Goal: Task Accomplishment & Management: Manage account settings

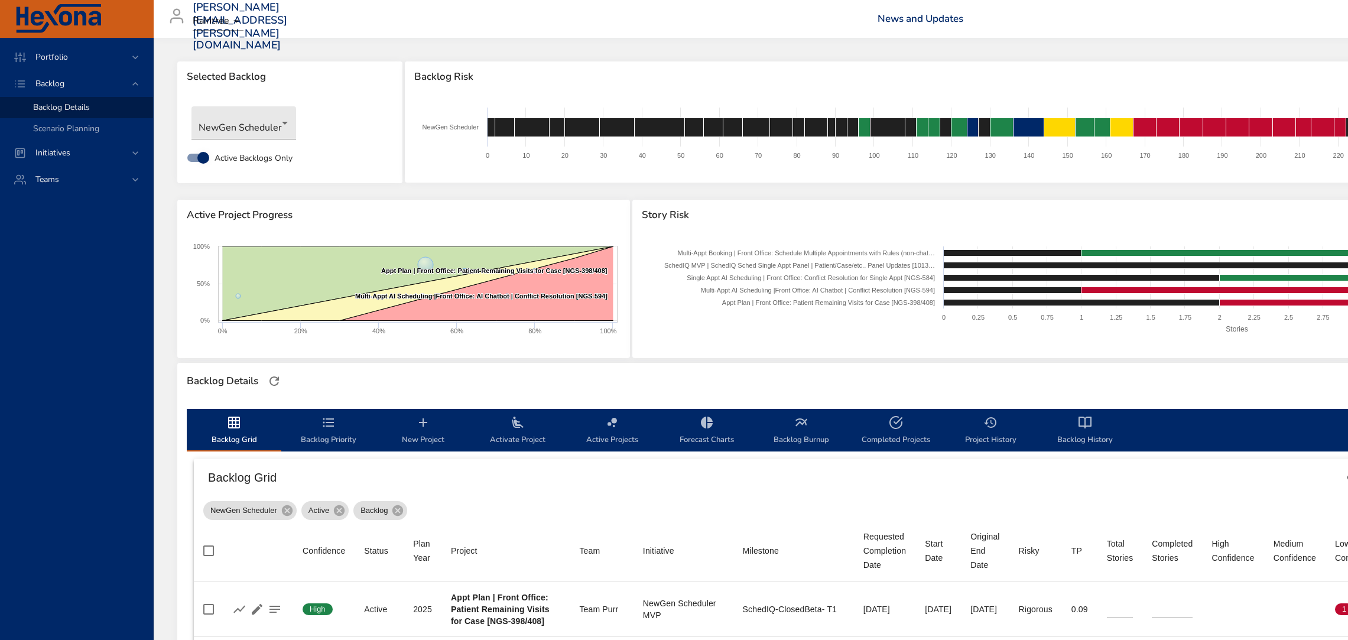
scroll to position [313, 0]
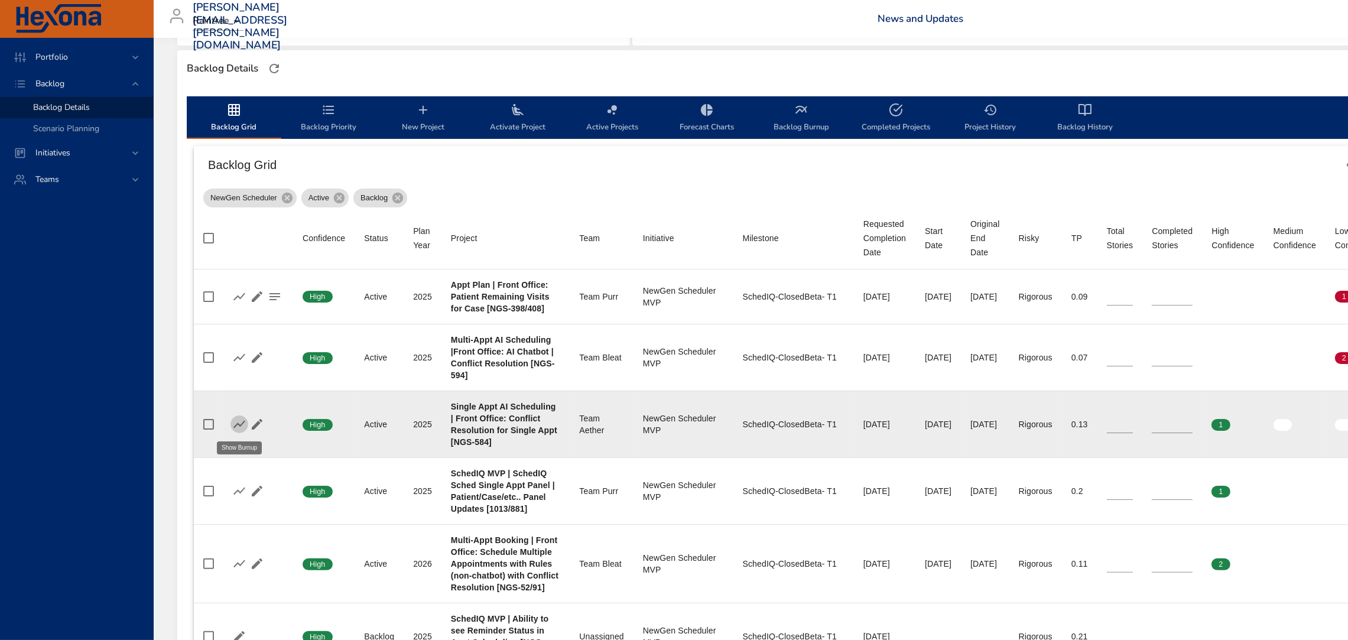
click at [239, 417] on icon "button" at bounding box center [239, 424] width 14 height 14
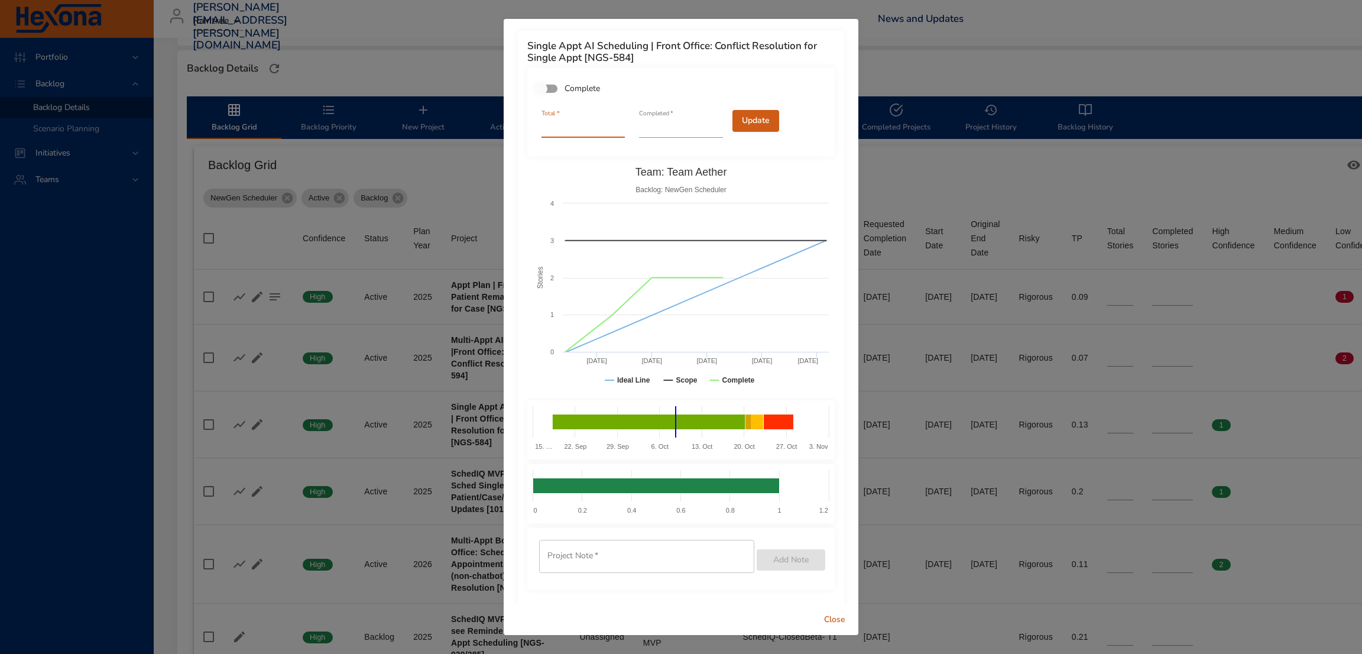
type input "*"
click at [615, 129] on input "*" at bounding box center [582, 128] width 83 height 19
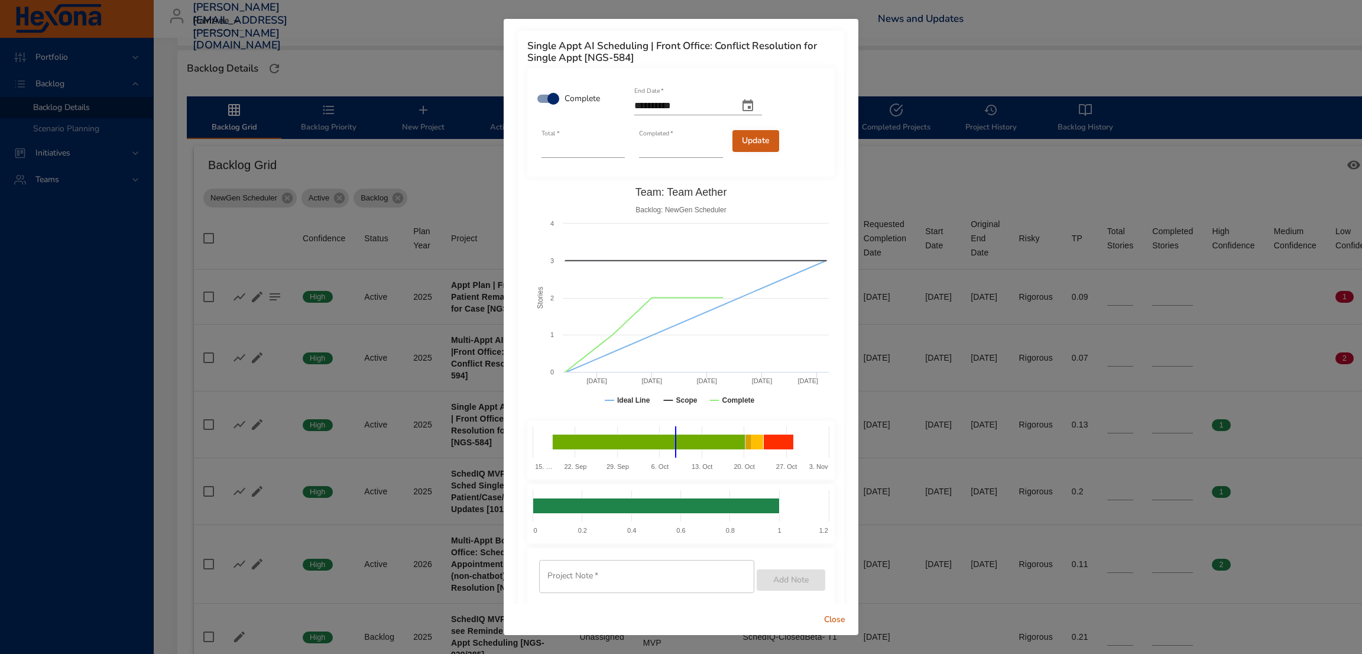
click at [751, 142] on span "Update" at bounding box center [756, 141] width 28 height 15
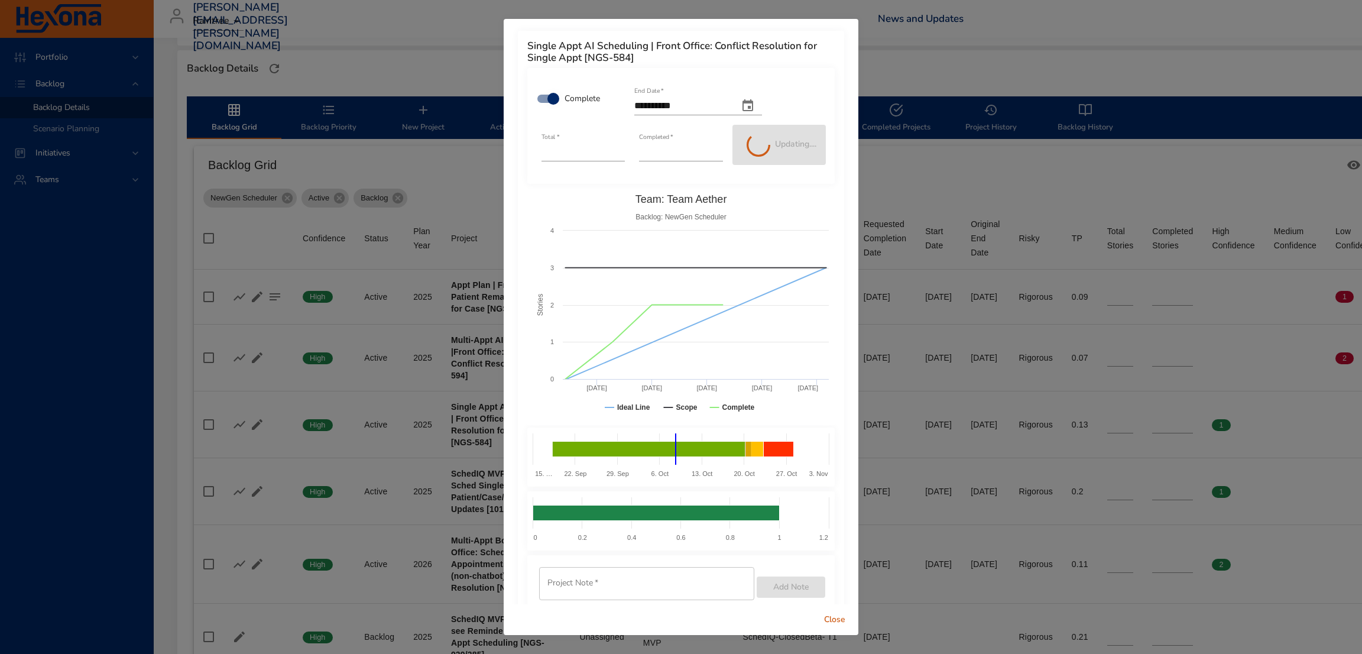
type input "*"
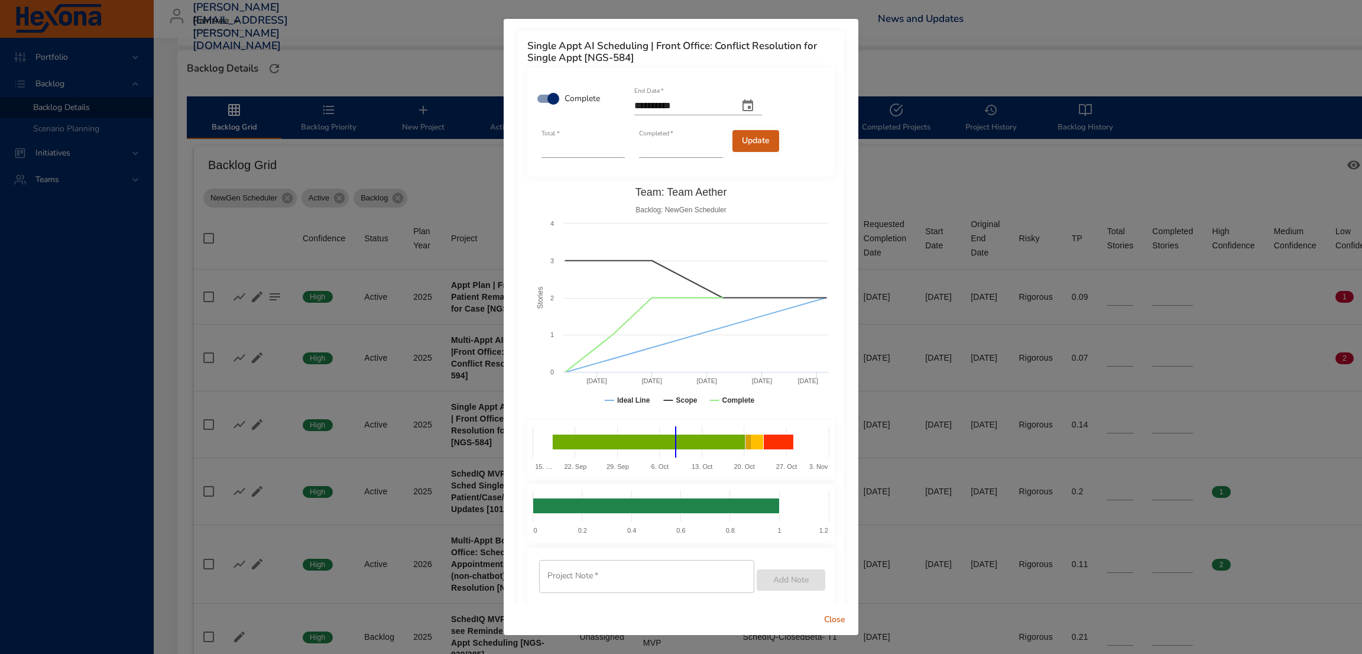
click at [834, 618] on span "Close" at bounding box center [834, 619] width 28 height 15
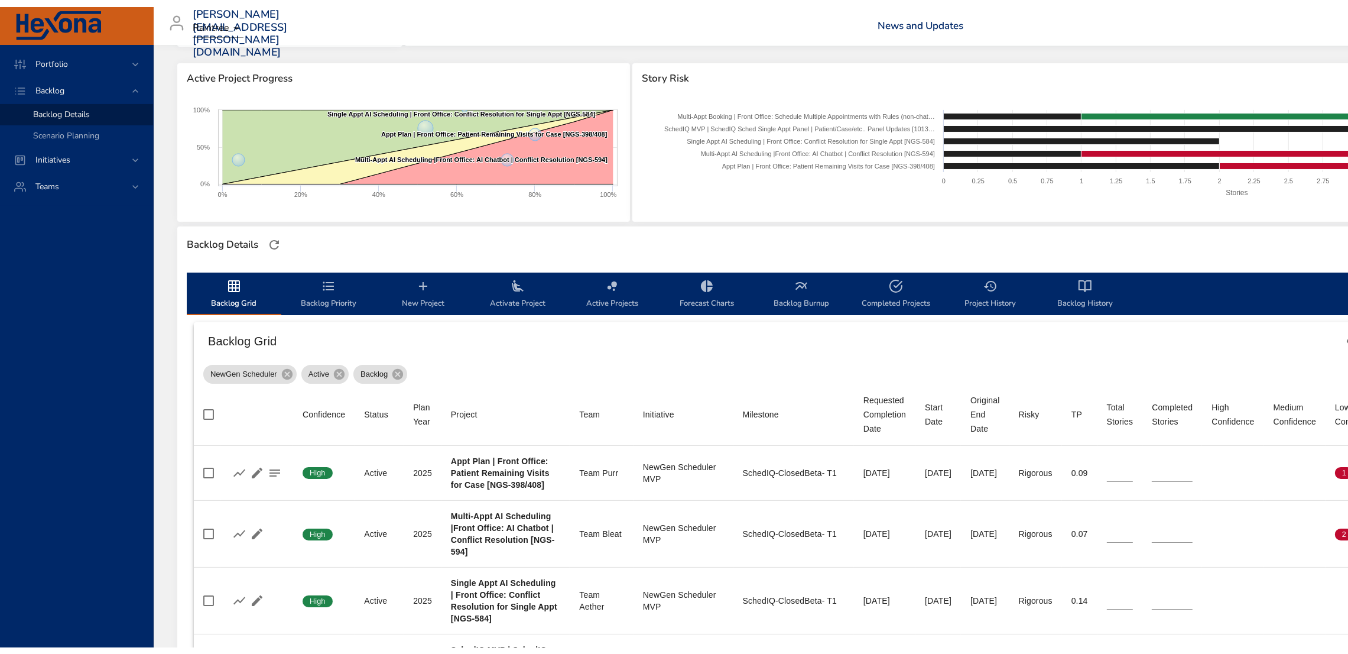
scroll to position [142, 0]
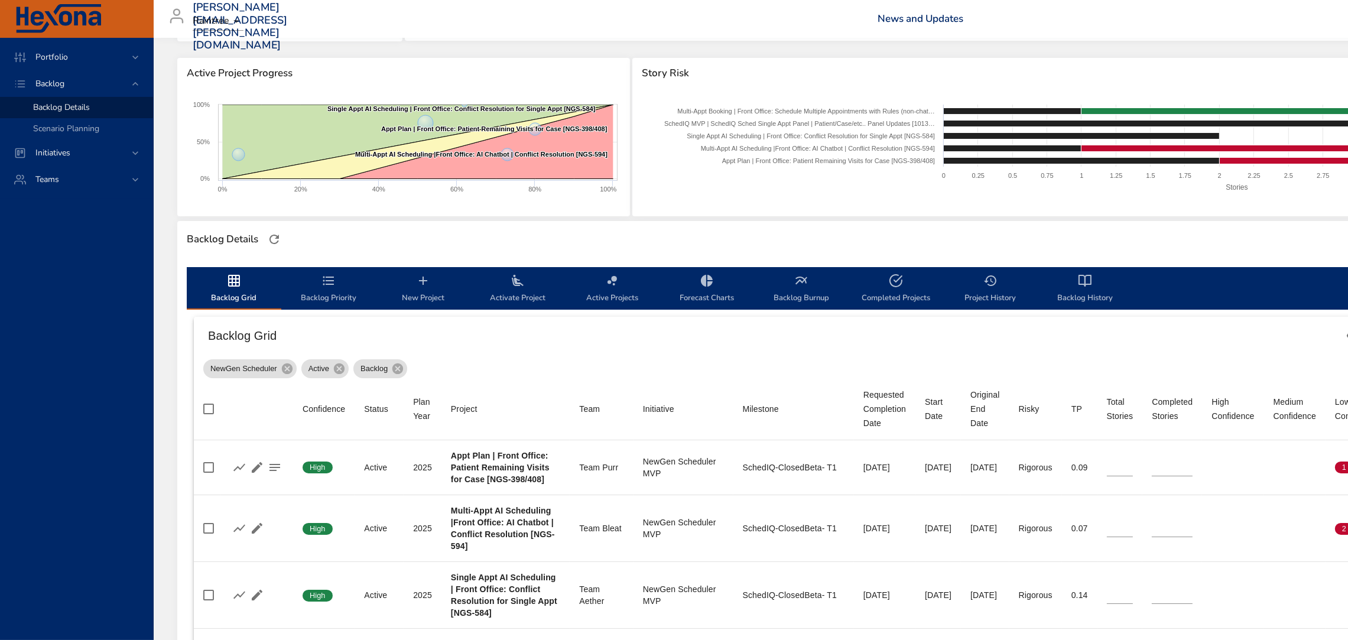
click at [515, 297] on span "Activate Project" at bounding box center [517, 289] width 80 height 31
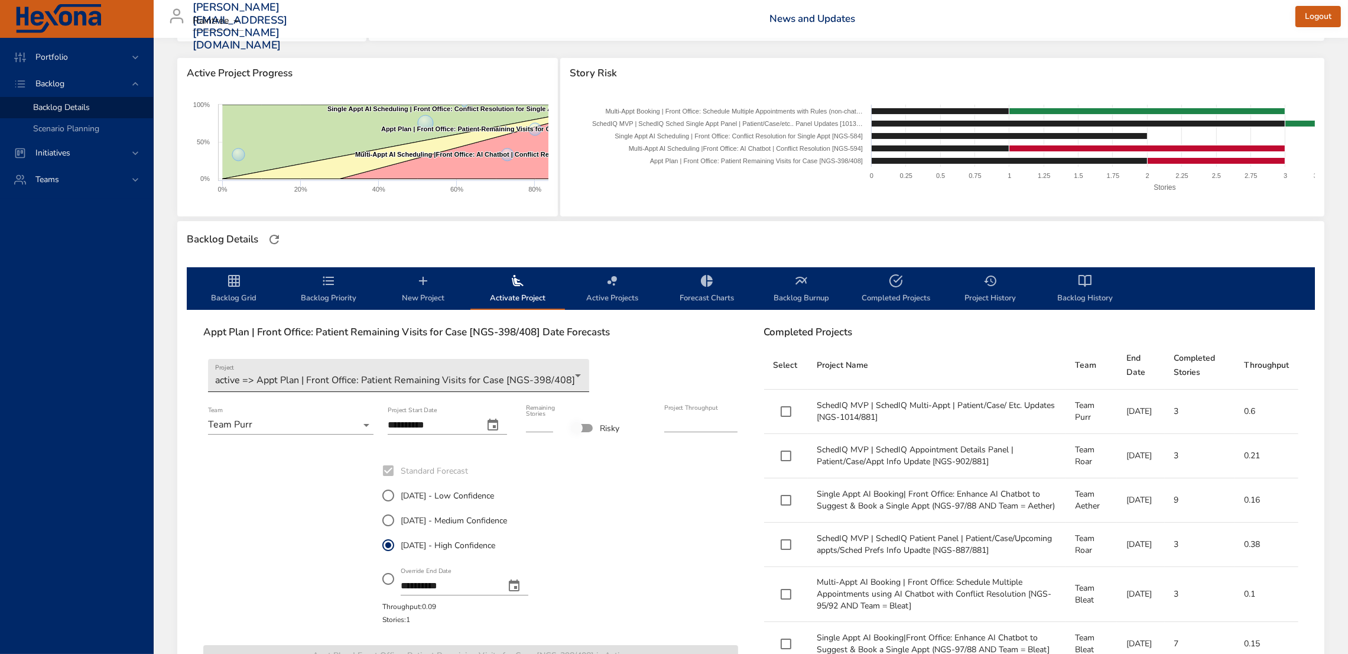
click at [480, 384] on body "Portfolio Backlog Backlog Details Scenario Planning Initiatives Teams [PERSON_N…" at bounding box center [674, 185] width 1348 height 654
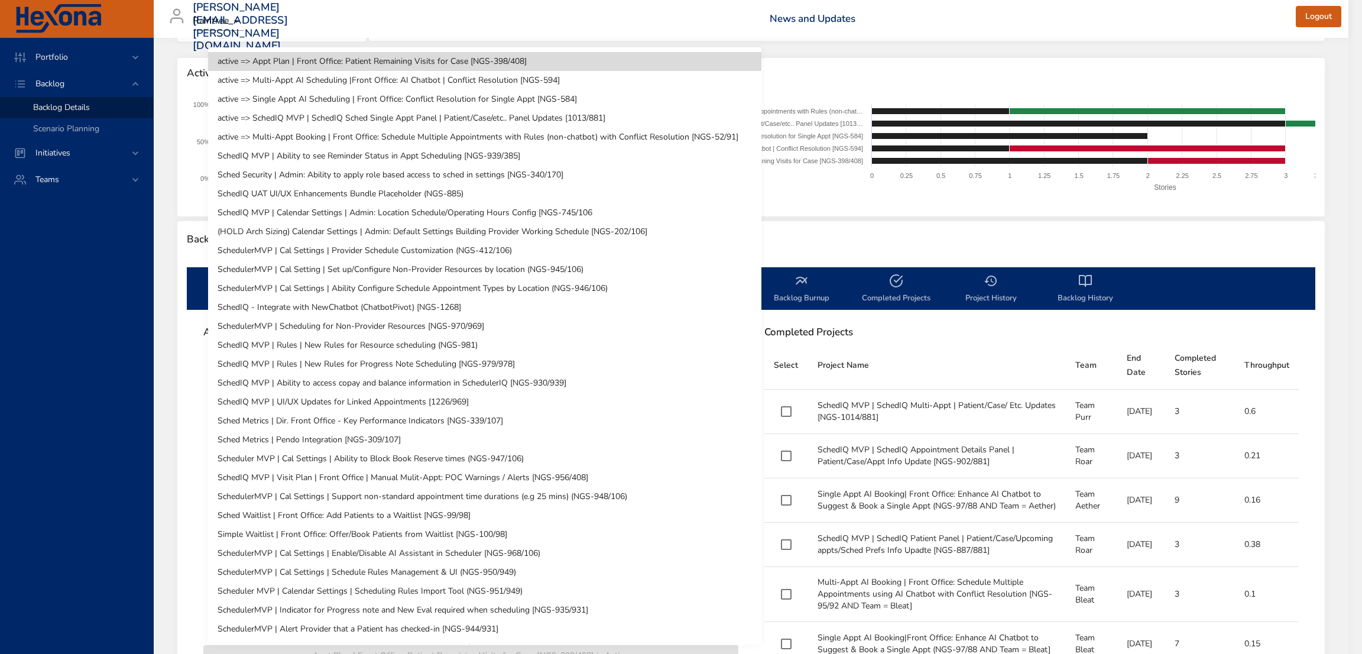
click at [482, 159] on li "SchedIQ MVP | Ability to see Reminder Status in Appt Scheduling [NGS-939/385]" at bounding box center [484, 156] width 553 height 19
type input "*"
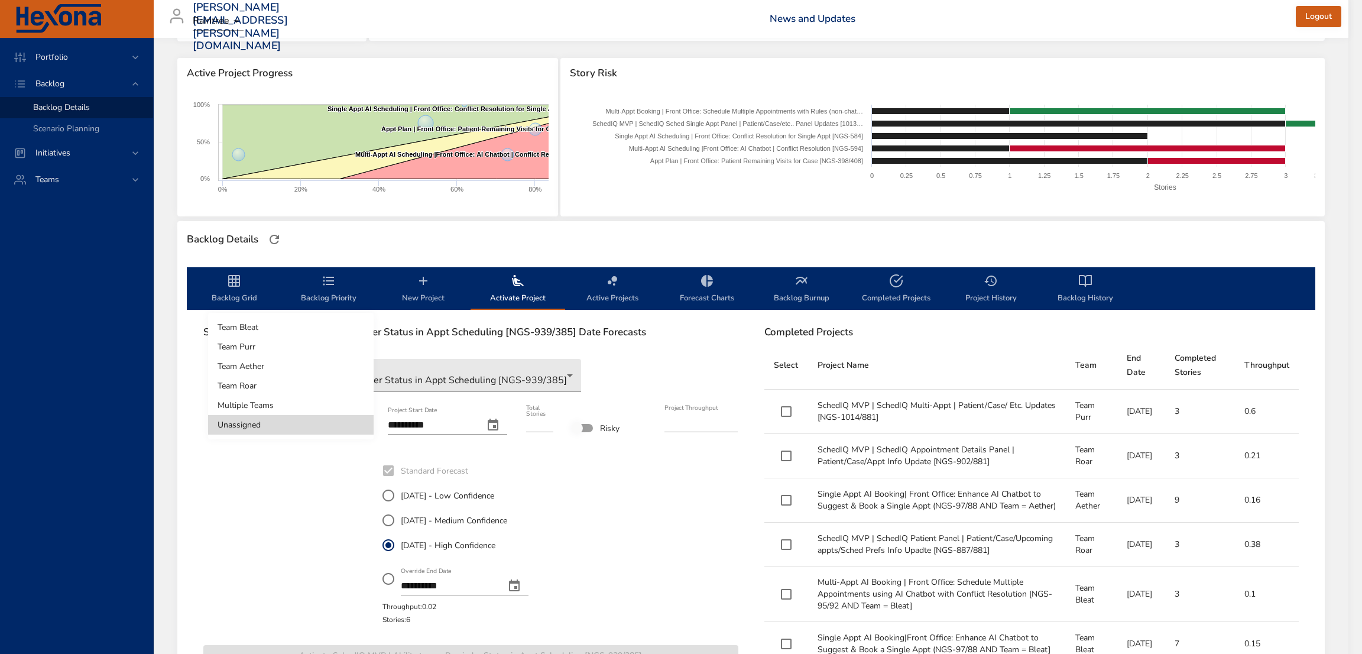
click at [275, 422] on body "Portfolio Backlog Backlog Details Scenario Planning Initiatives Teams [PERSON_N…" at bounding box center [681, 185] width 1362 height 654
click at [271, 372] on li "Team Aether" at bounding box center [290, 366] width 165 height 20
type input "****"
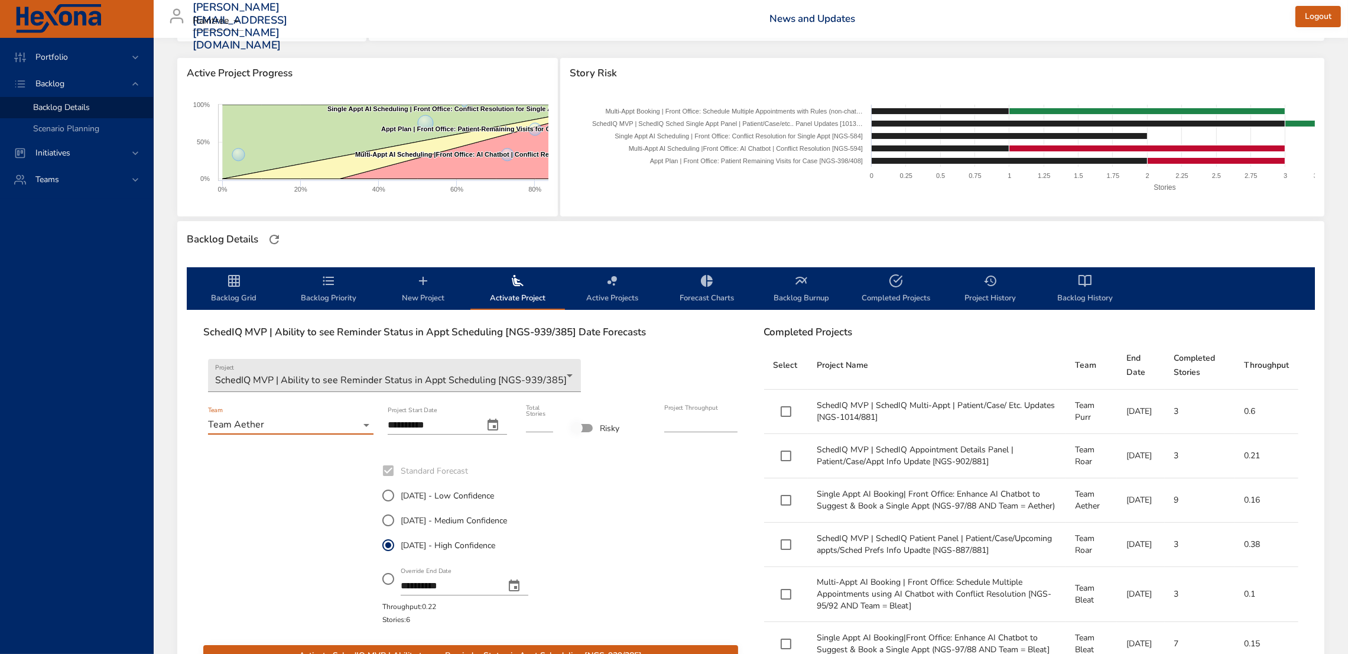
click at [415, 515] on span "[DATE] - Medium Confidence" at bounding box center [454, 520] width 106 height 12
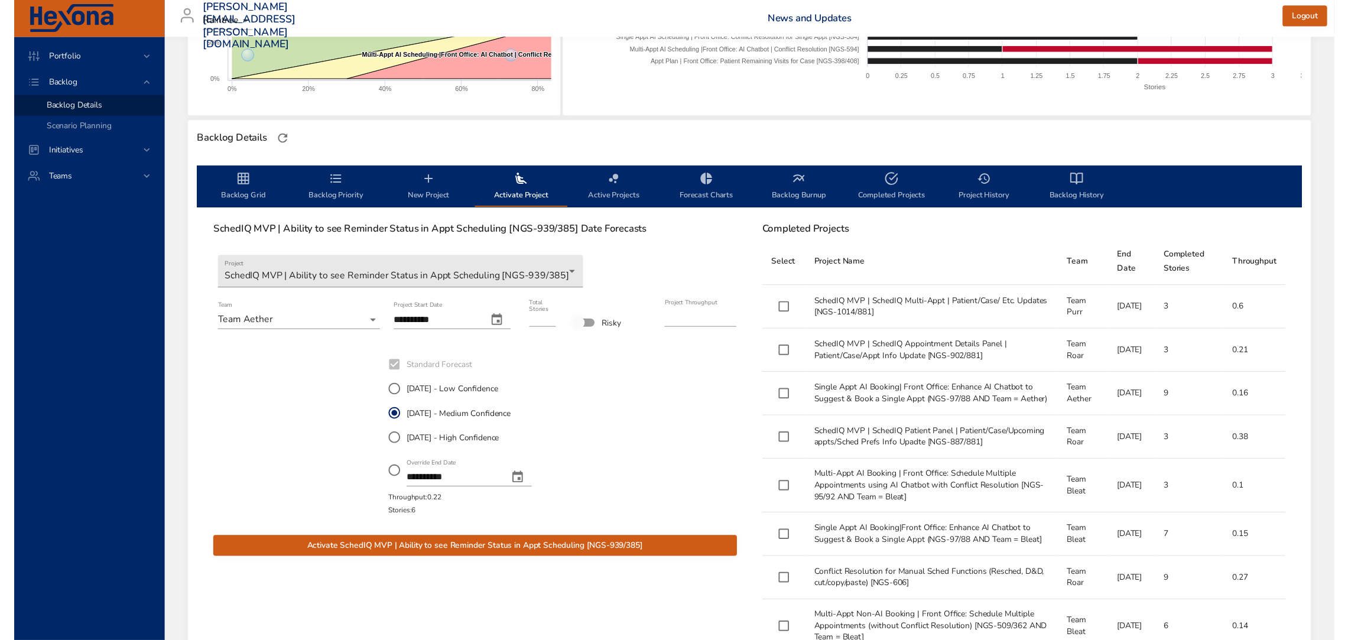
scroll to position [241, 0]
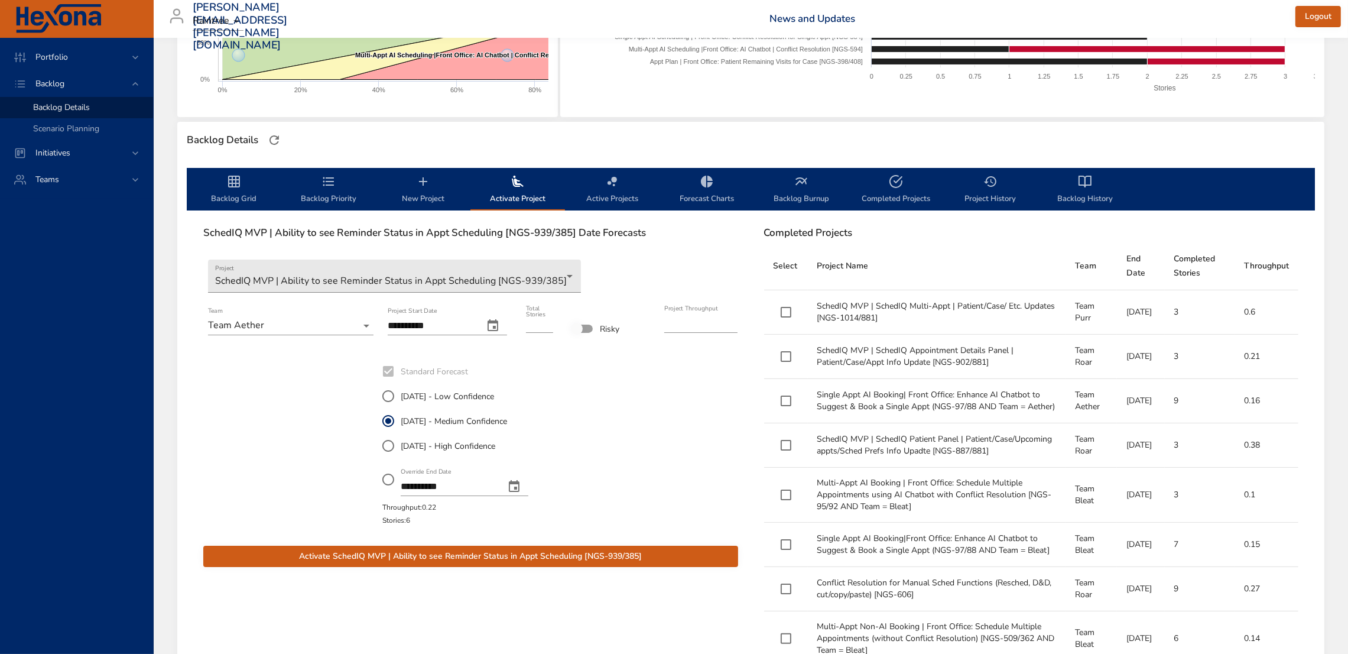
click at [547, 324] on input "*" at bounding box center [539, 323] width 27 height 19
type input "*"
click at [547, 324] on input "*" at bounding box center [539, 323] width 27 height 19
click at [494, 326] on icon "change date" at bounding box center [493, 325] width 11 height 12
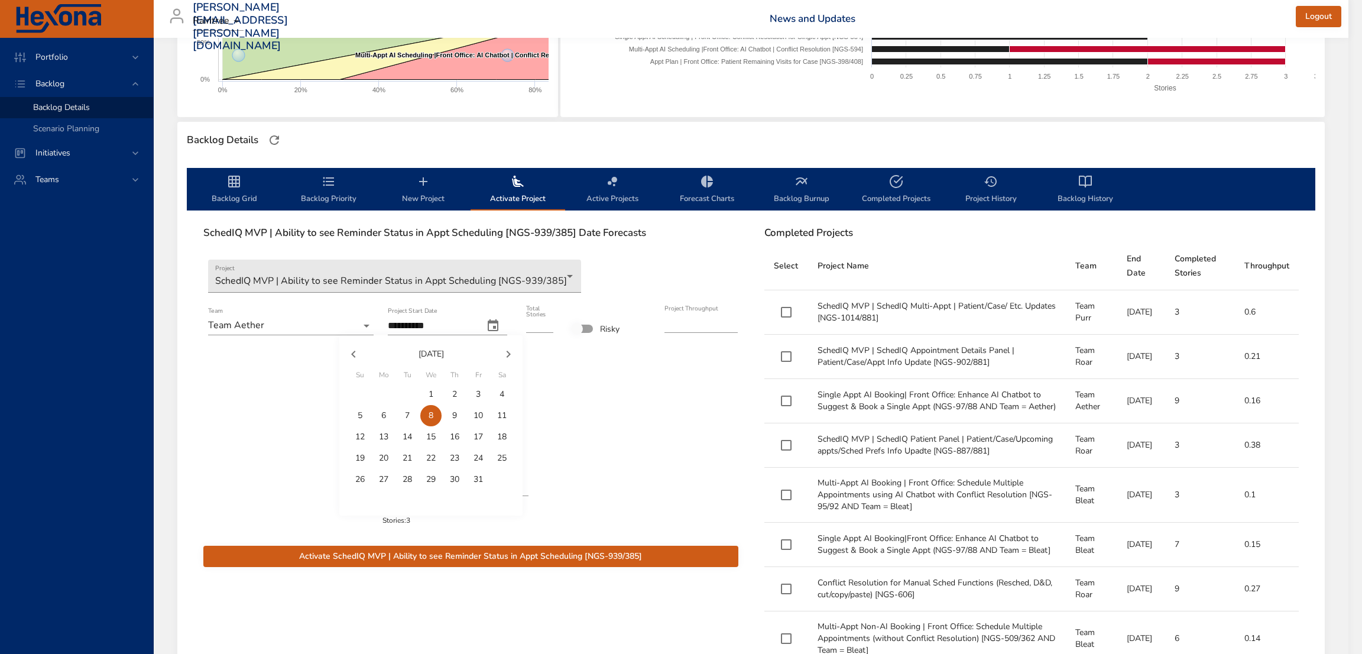
click at [389, 411] on span "6" at bounding box center [383, 416] width 21 height 12
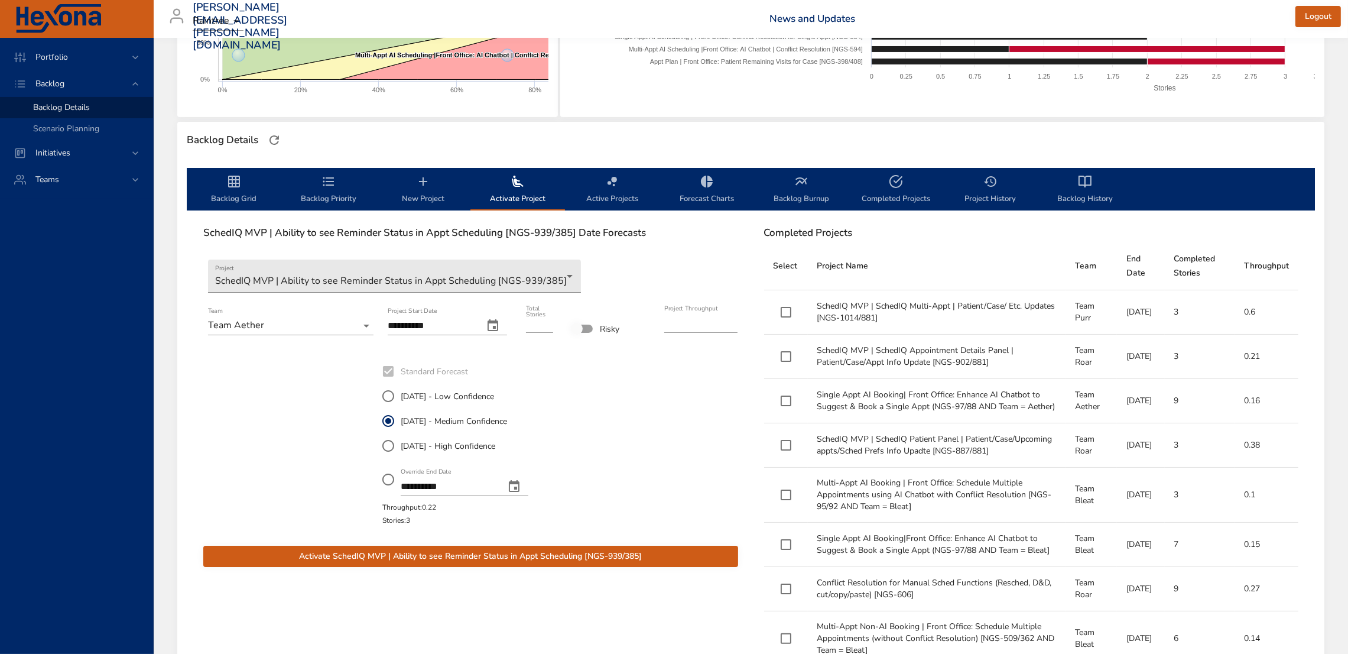
click at [490, 326] on icon "change date" at bounding box center [493, 326] width 14 height 14
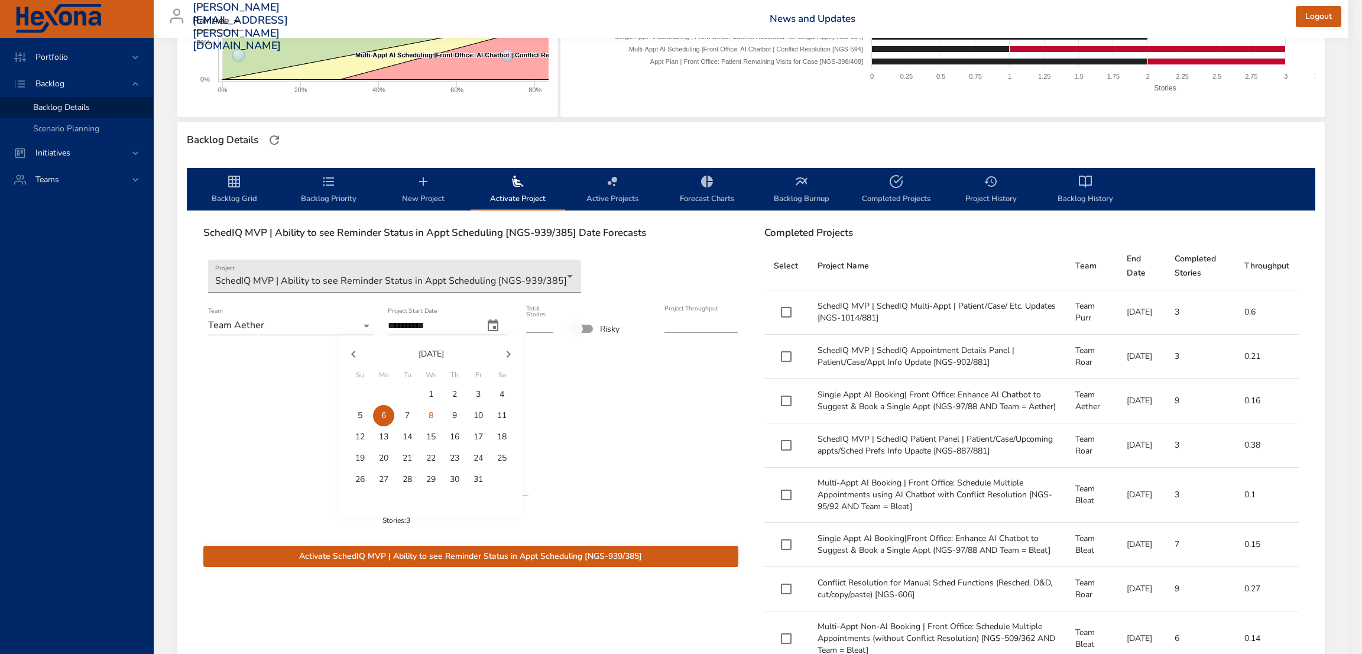
click at [408, 412] on p "7" at bounding box center [407, 416] width 5 height 12
type input "**********"
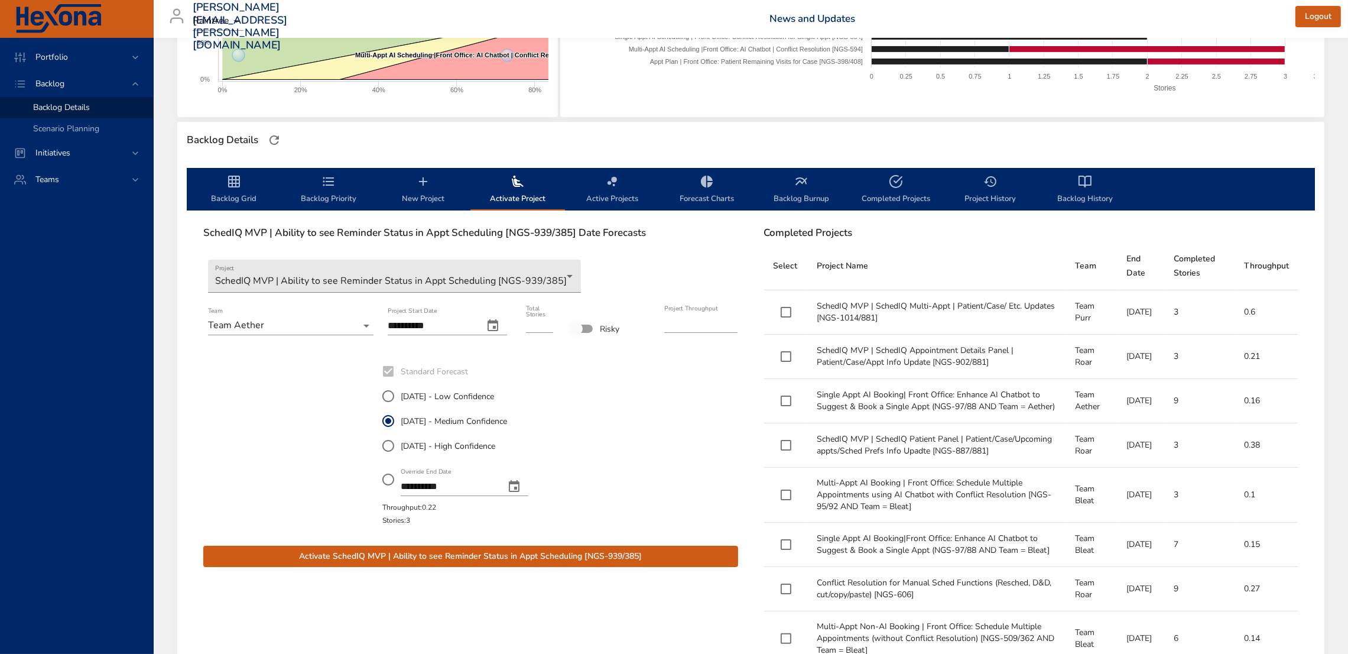
click at [589, 411] on div at bounding box center [604, 443] width 89 height 170
click at [554, 549] on span "Activate SchedIQ MVP | Ability to see Reminder Status in Appt Scheduling [NGS-9…" at bounding box center [471, 556] width 516 height 15
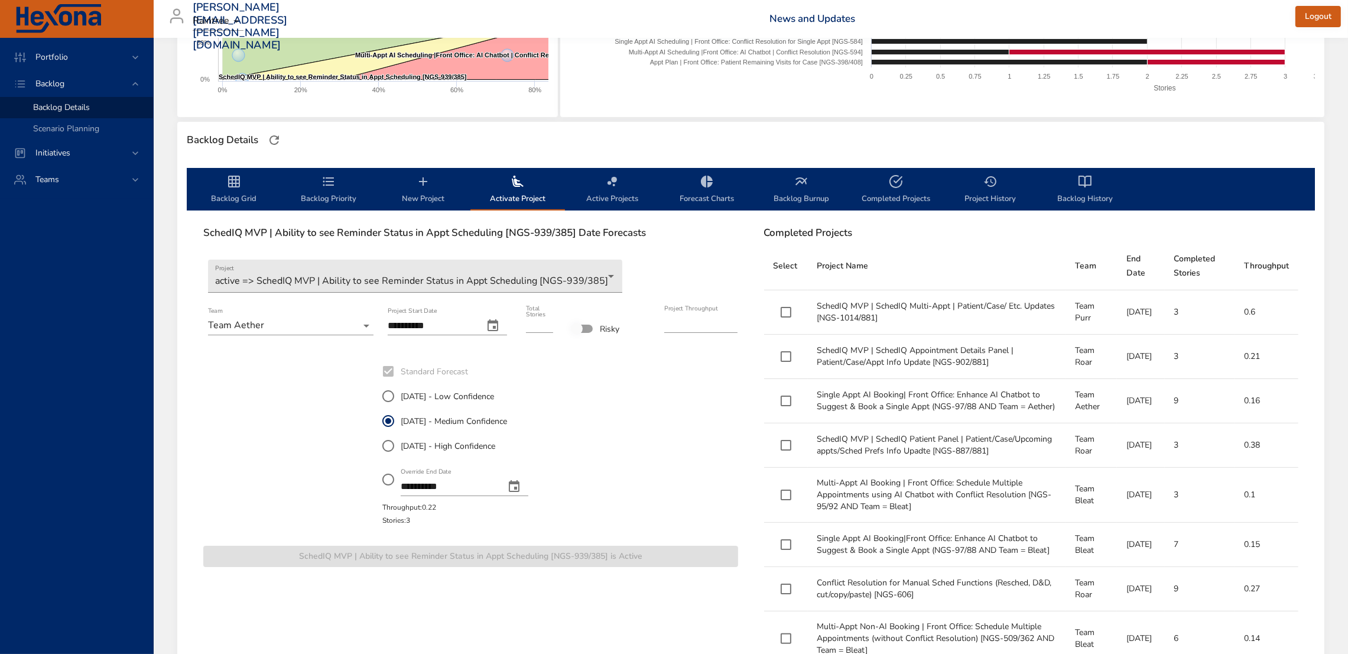
click at [324, 184] on icon "backlog-tab" at bounding box center [328, 181] width 14 height 14
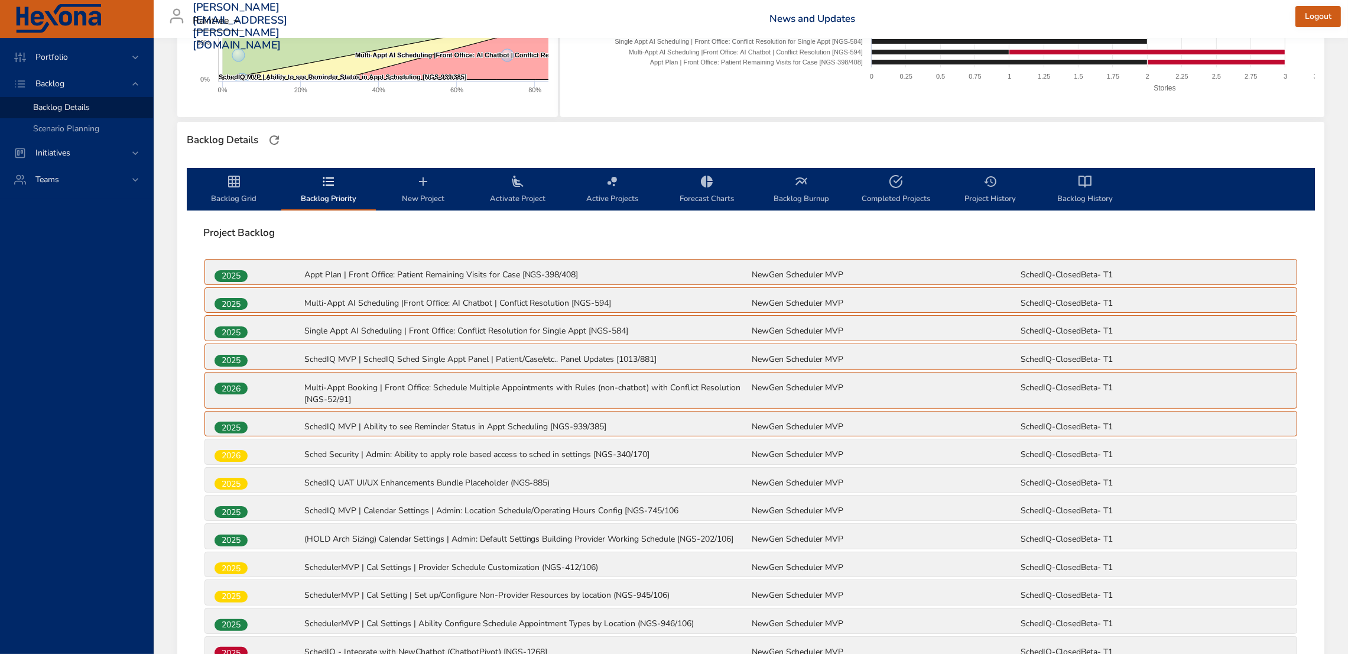
click at [228, 174] on icon "backlog-tab" at bounding box center [234, 181] width 14 height 14
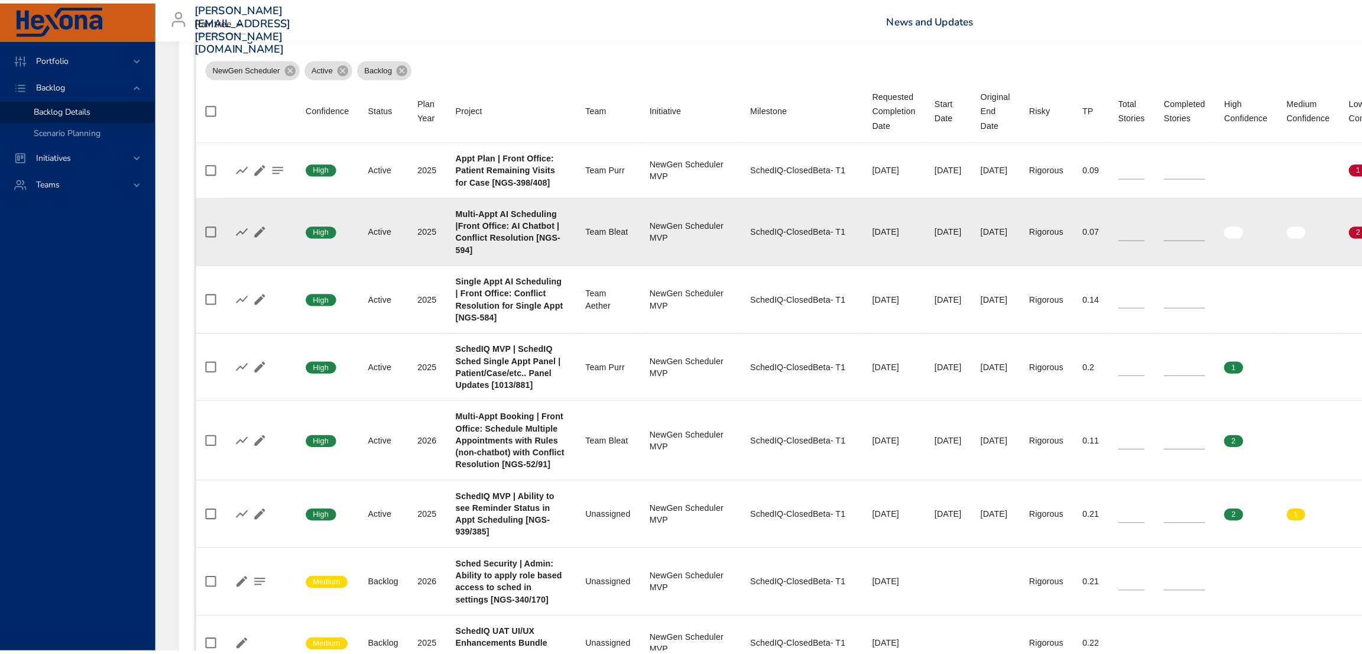
scroll to position [454, 0]
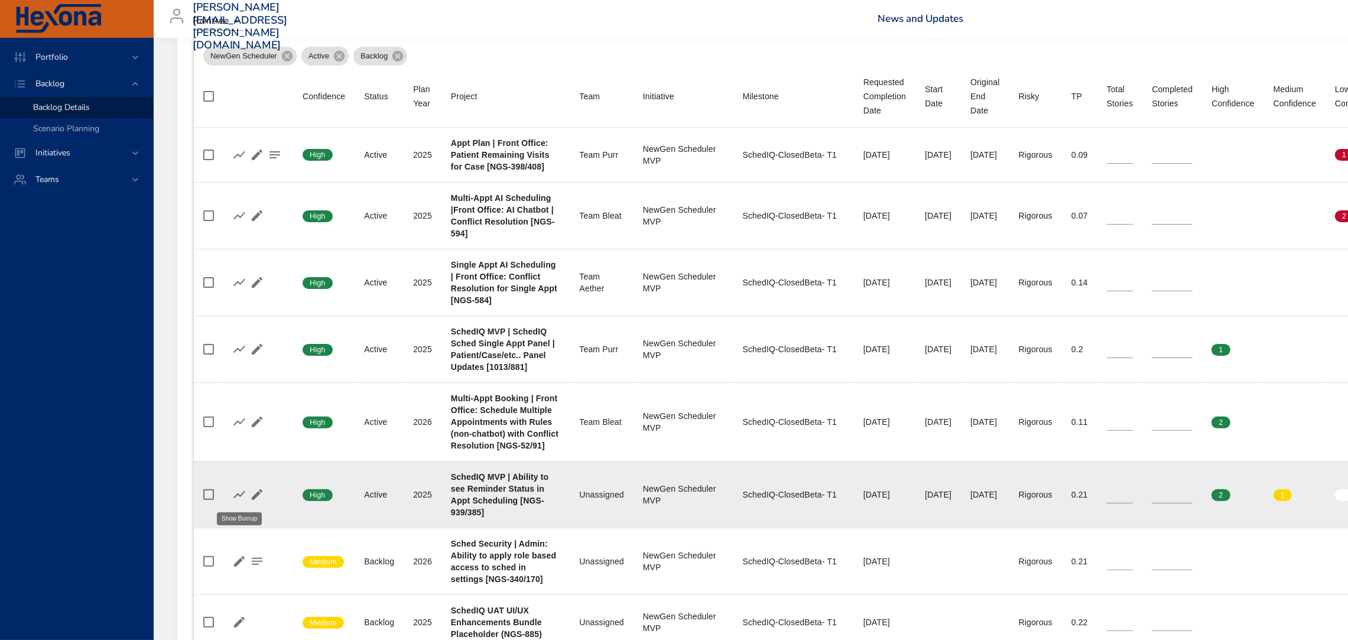
click at [239, 499] on icon "button" at bounding box center [239, 495] width 14 height 14
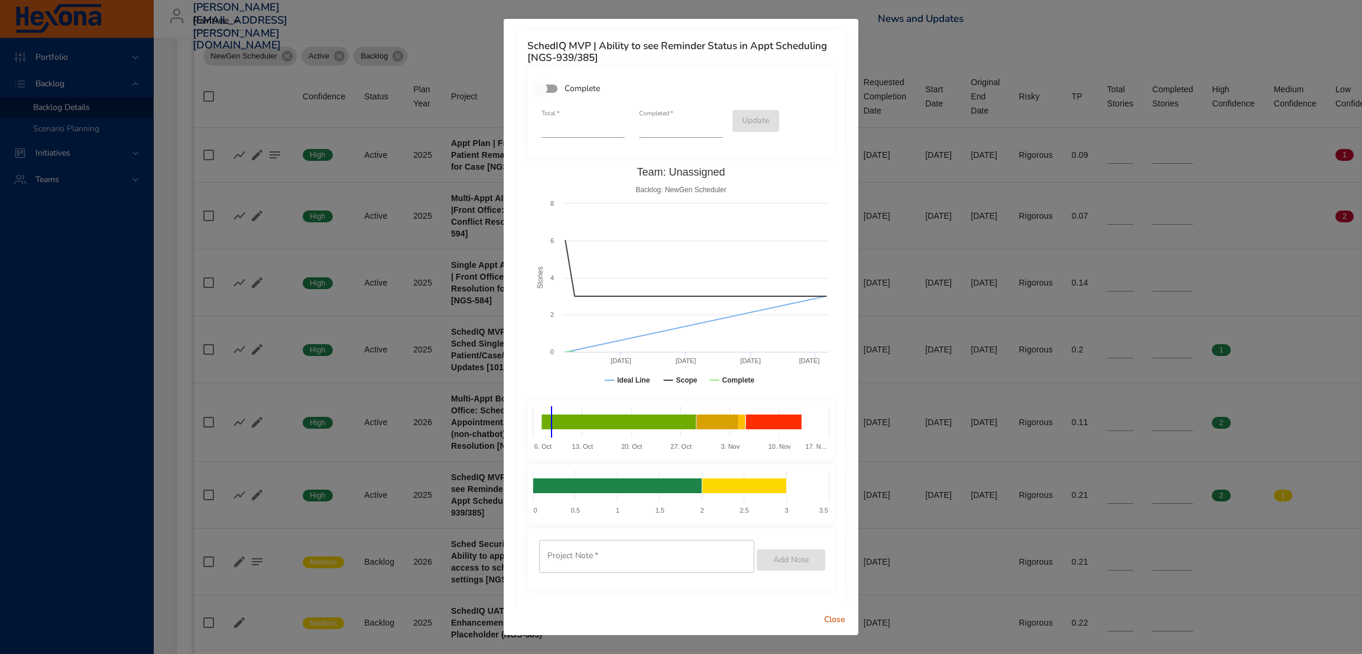
click at [820, 605] on div "Close" at bounding box center [680, 619] width 355 height 31
click at [834, 621] on span "Close" at bounding box center [834, 619] width 28 height 15
